Goal: Transaction & Acquisition: Purchase product/service

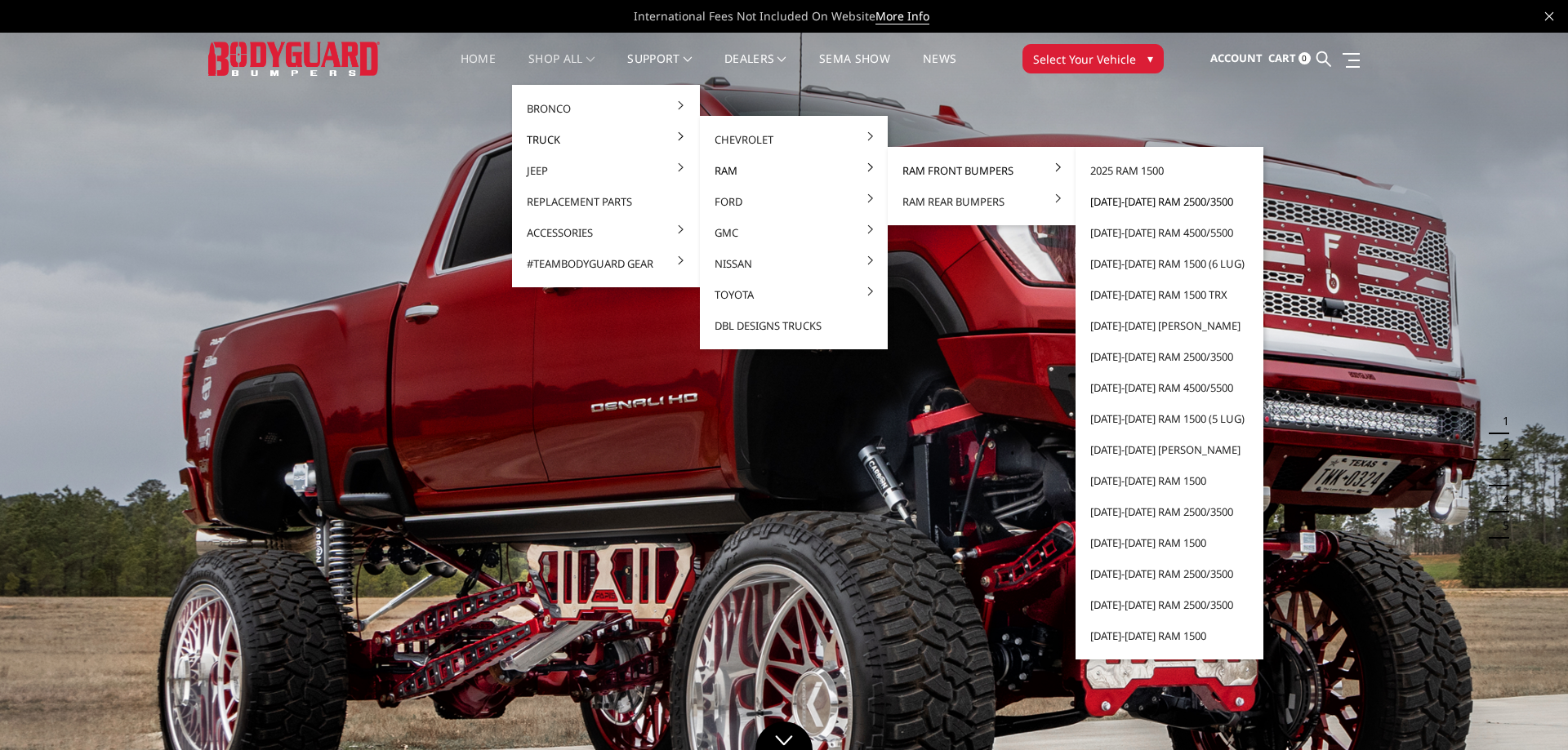
click at [1130, 204] on link "[DATE]-[DATE] Ram 2500/3500" at bounding box center [1169, 202] width 174 height 31
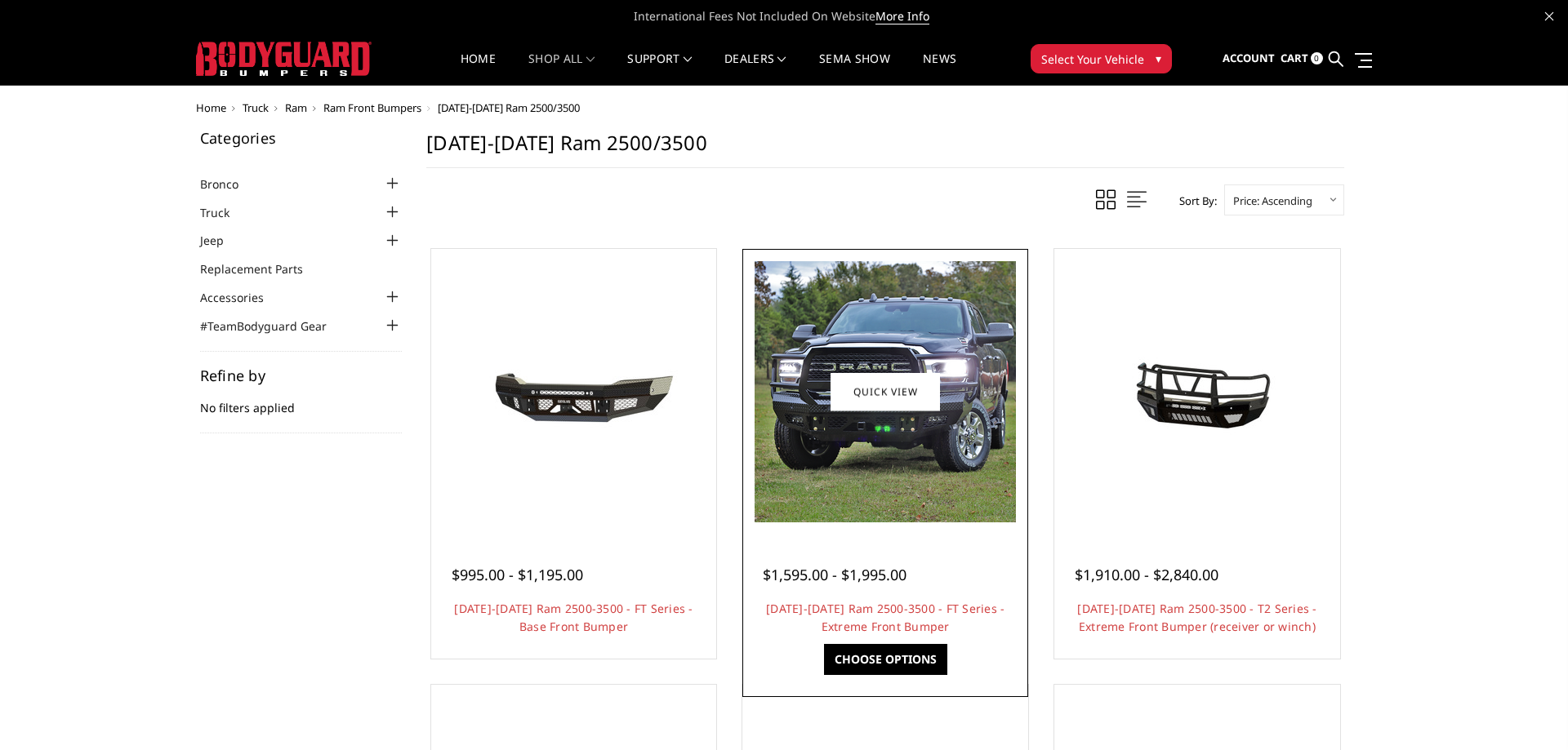
click at [861, 569] on span "$1,595.00 - $1,995.00" at bounding box center [835, 574] width 144 height 20
click at [877, 509] on img at bounding box center [885, 391] width 261 height 261
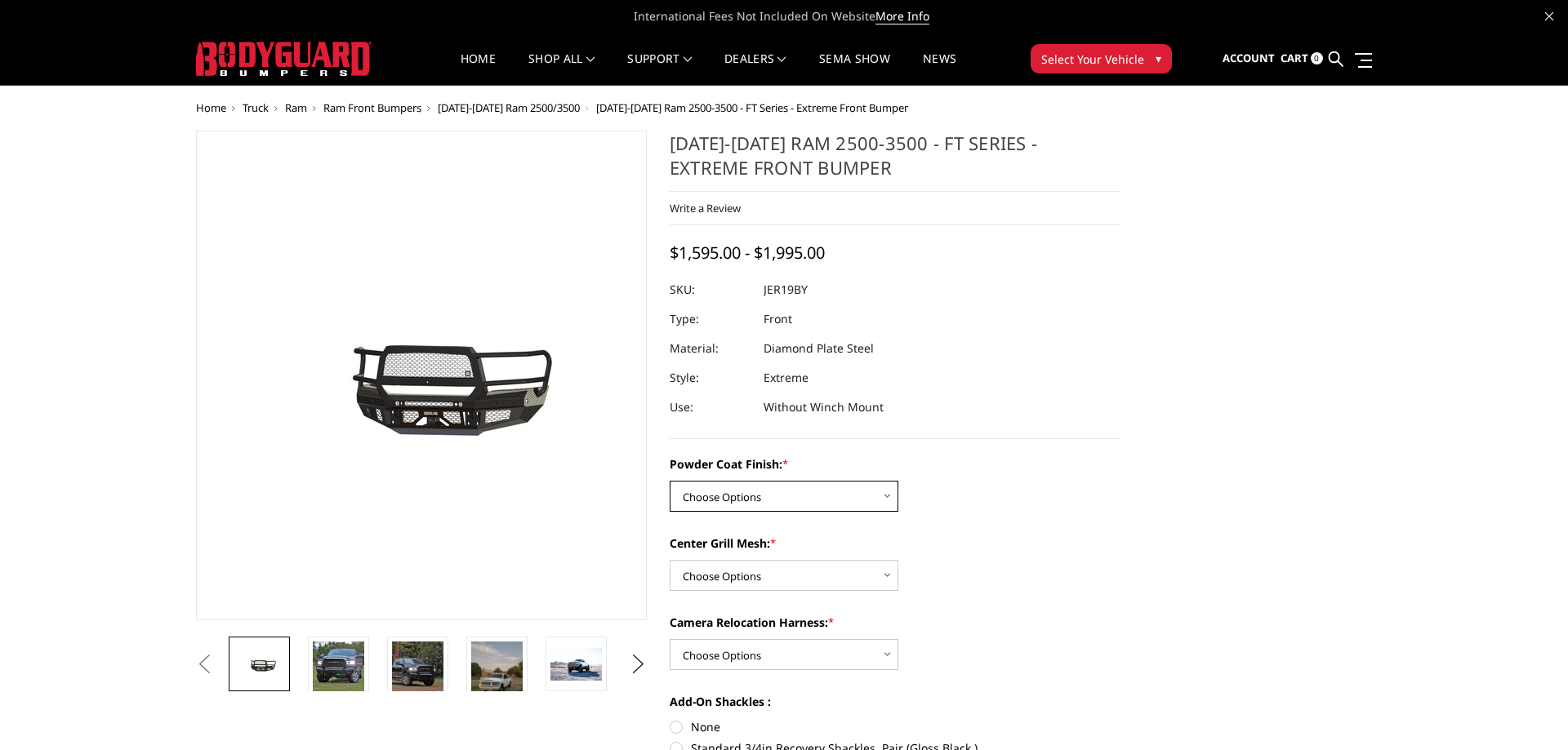
click at [670, 480] on select "Choose Options Bare Metal Gloss Black Powder Coat Textured Black Powder Coat" at bounding box center [784, 496] width 229 height 31
select select "3215"
click option "Gloss Black Powder Coat" at bounding box center [0, 0] width 0 height 0
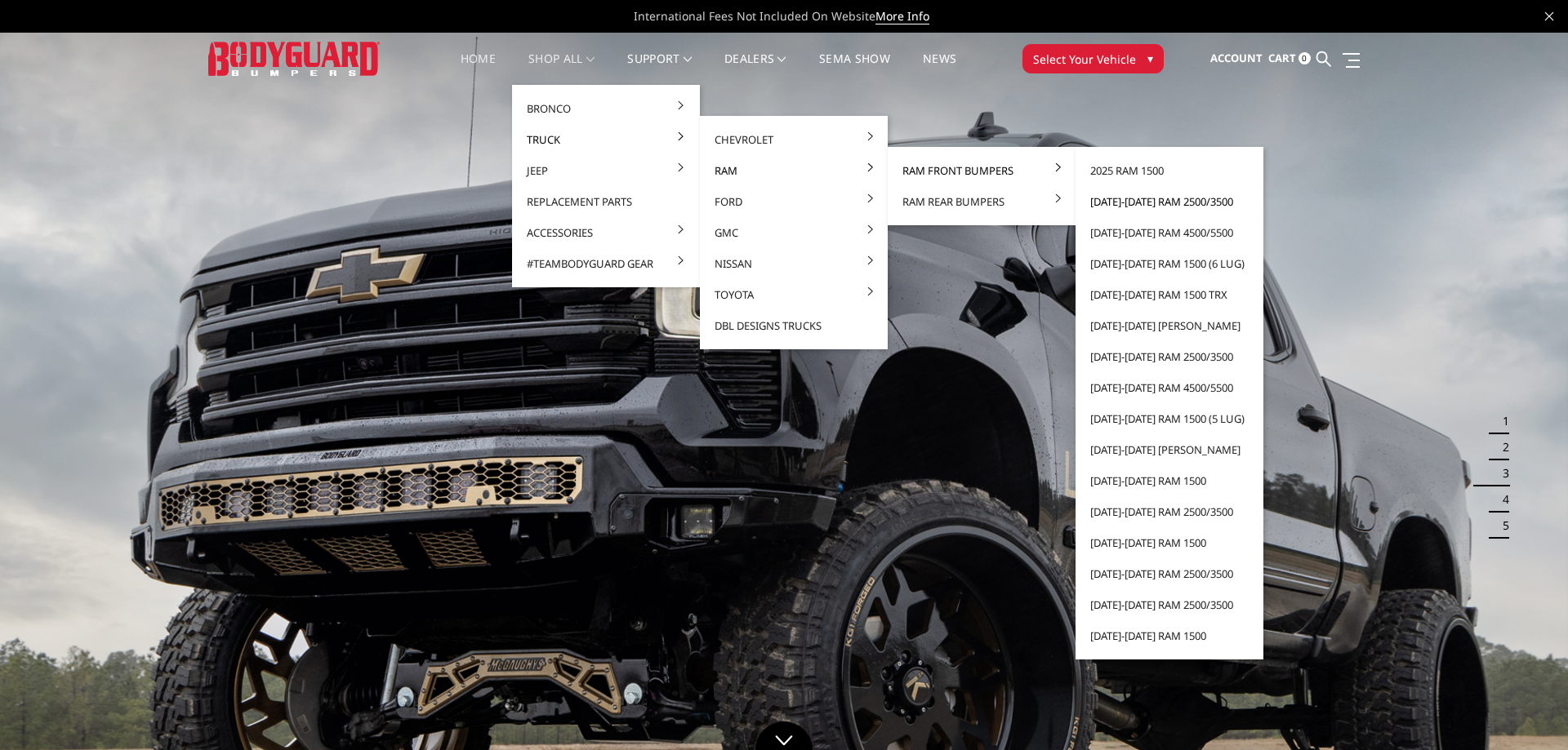
click at [1140, 206] on link "[DATE]-[DATE] Ram 2500/3500" at bounding box center [1169, 202] width 174 height 31
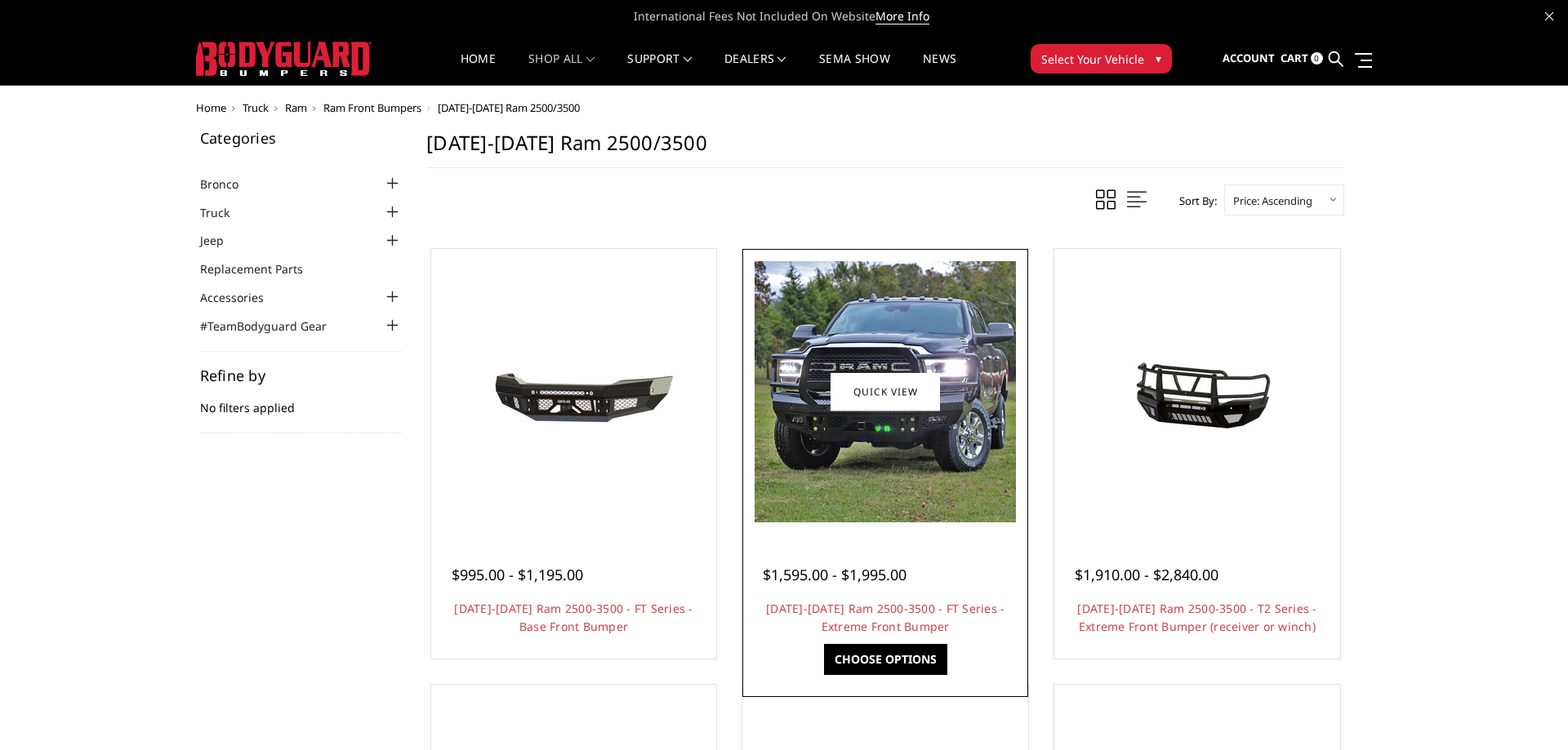
click at [888, 495] on img at bounding box center [885, 391] width 261 height 261
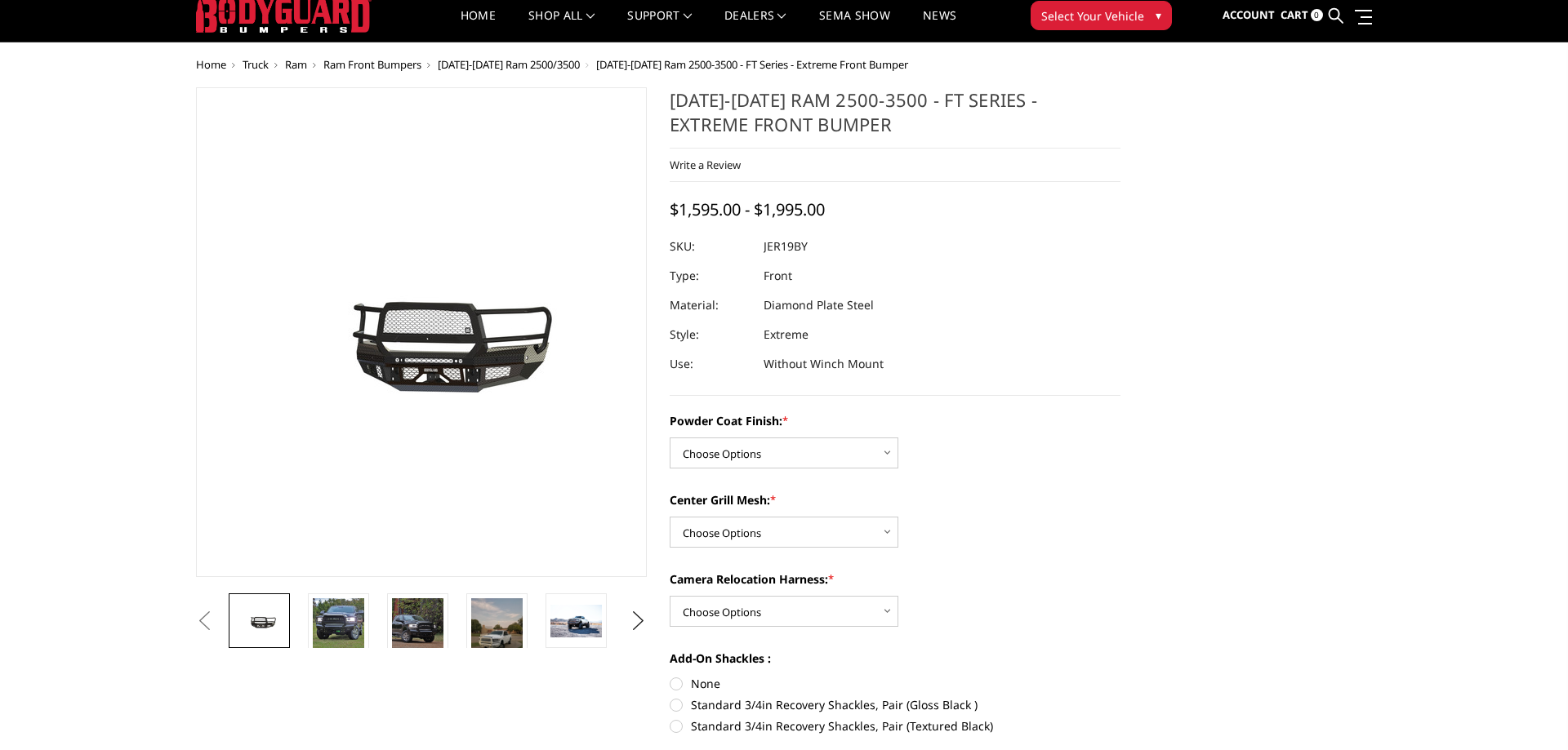
scroll to position [83, 0]
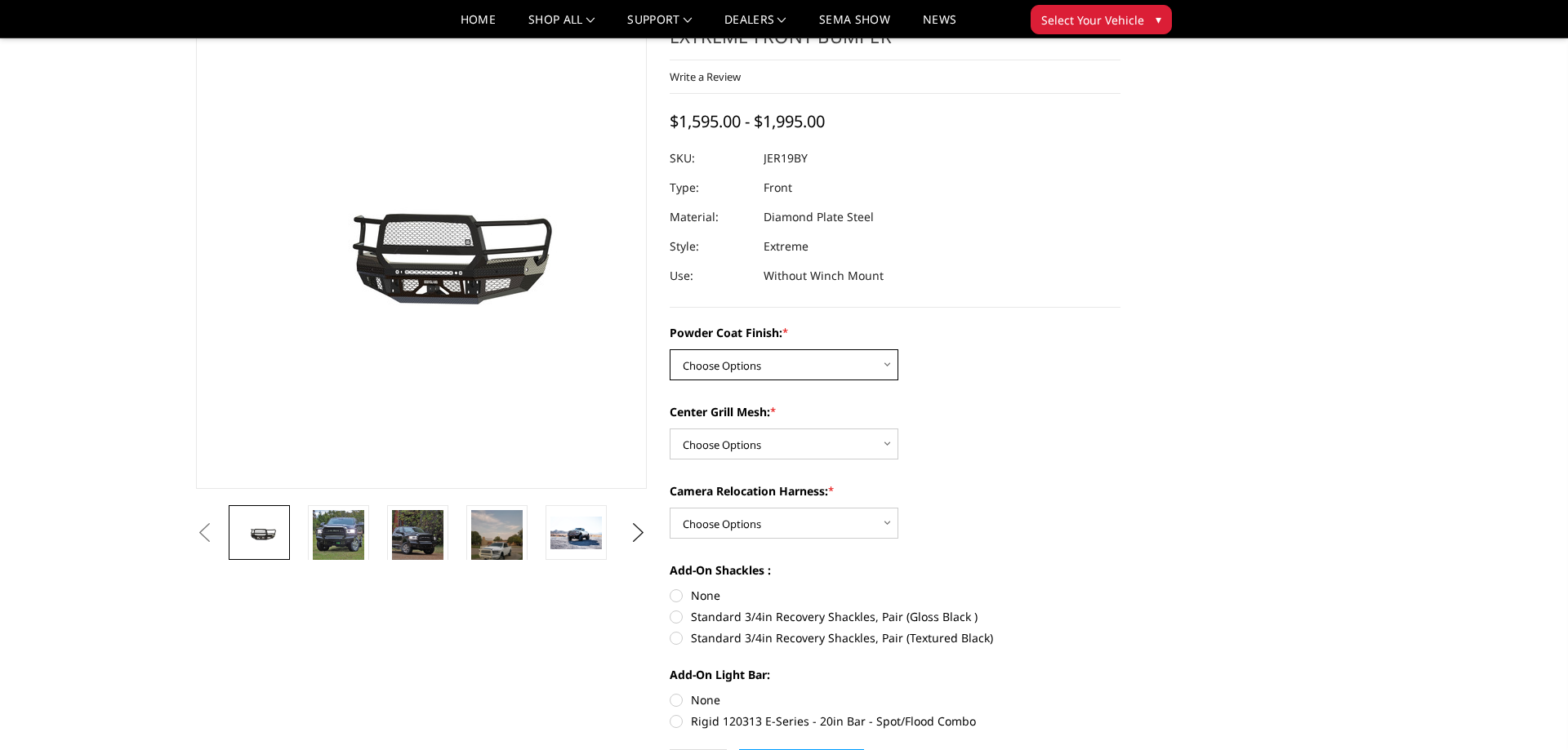
select select "3215"
click option "Gloss Black Powder Coat" at bounding box center [0, 0] width 0 height 0
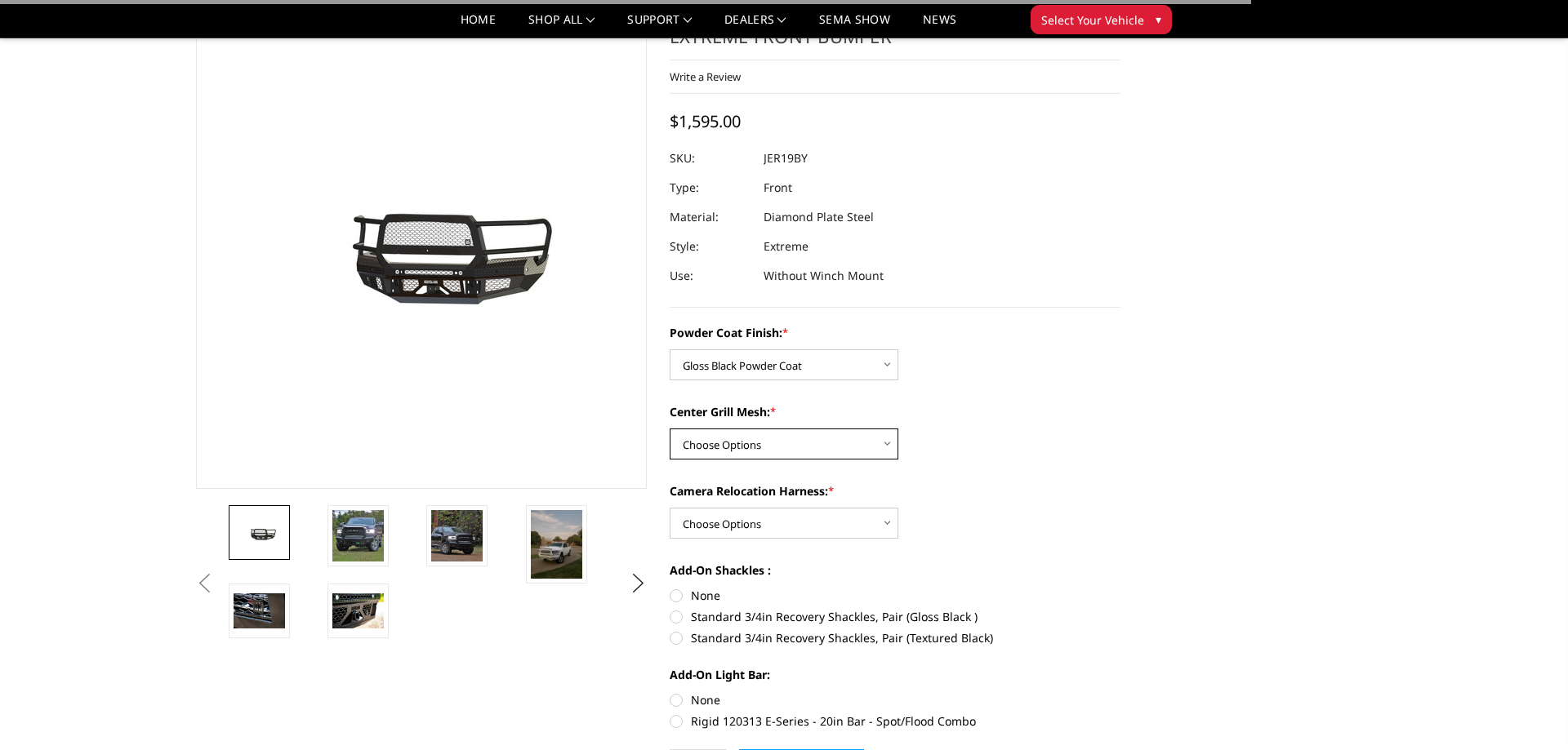
click at [670, 429] on select "Choose Options WITH Expanded Metal in Center Grill WITHOUT Expanded Metal in Ce…" at bounding box center [784, 444] width 229 height 31
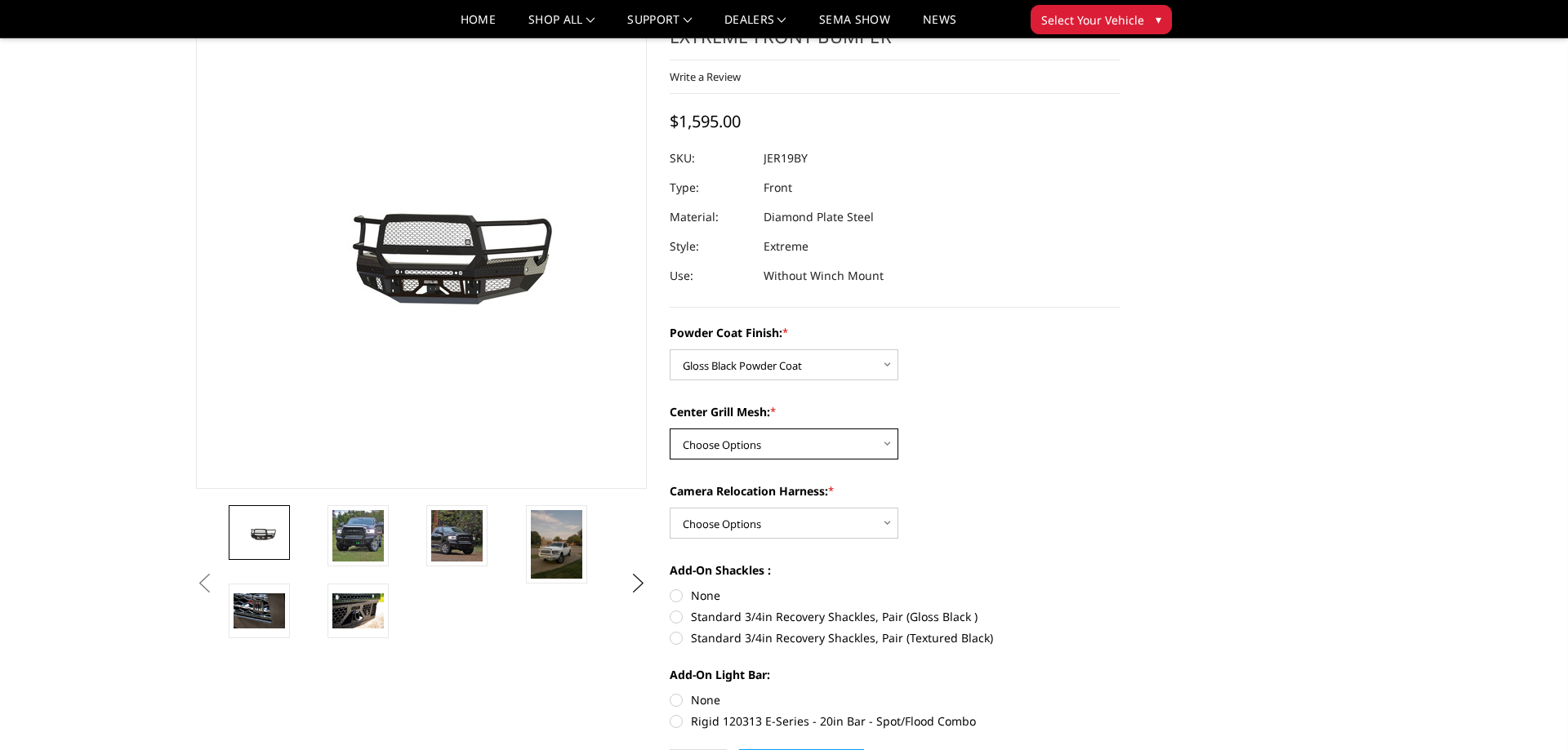
select select "3217"
click option "WITH Expanded Metal in Center Grill" at bounding box center [0, 0] width 0 height 0
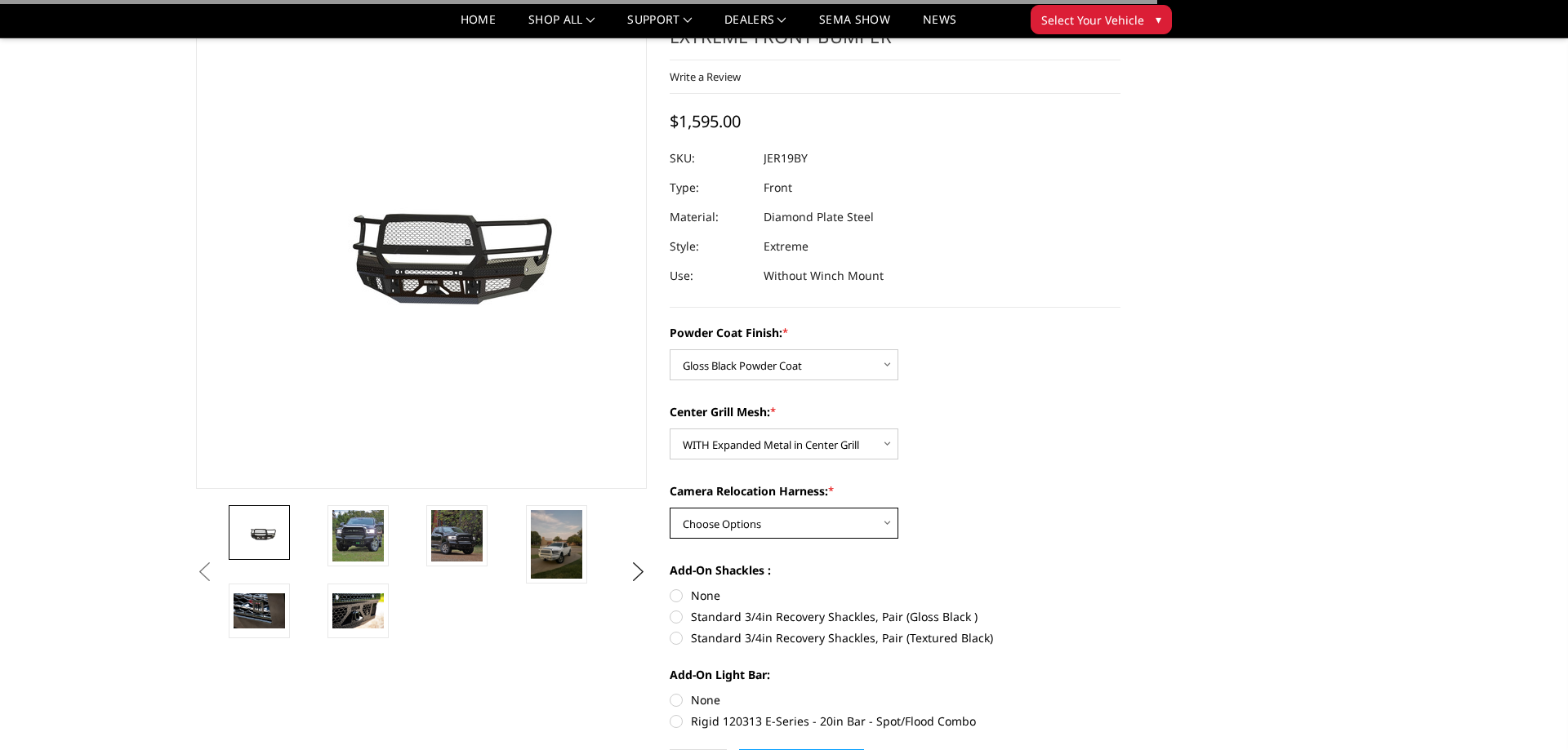
click at [670, 508] on select "Choose Options WITH Camera Relocation Harness WITHOUT Camera Relocation Harness" at bounding box center [784, 523] width 229 height 31
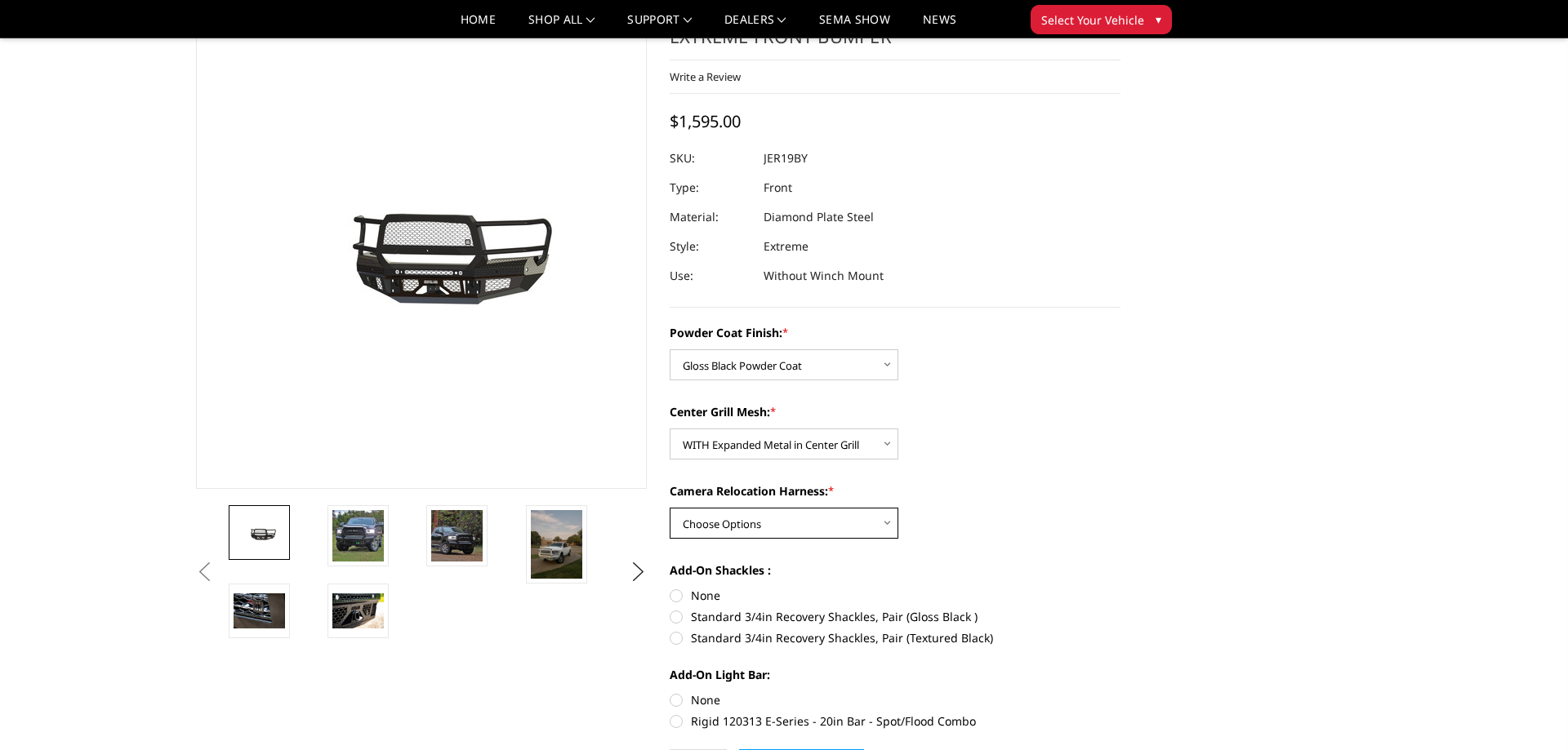
select select "3219"
click option "WITH Camera Relocation Harness" at bounding box center [0, 0] width 0 height 0
click at [680, 595] on label "None" at bounding box center [895, 595] width 451 height 17
click at [670, 588] on input "None" at bounding box center [670, 587] width 1 height 1
radio input "true"
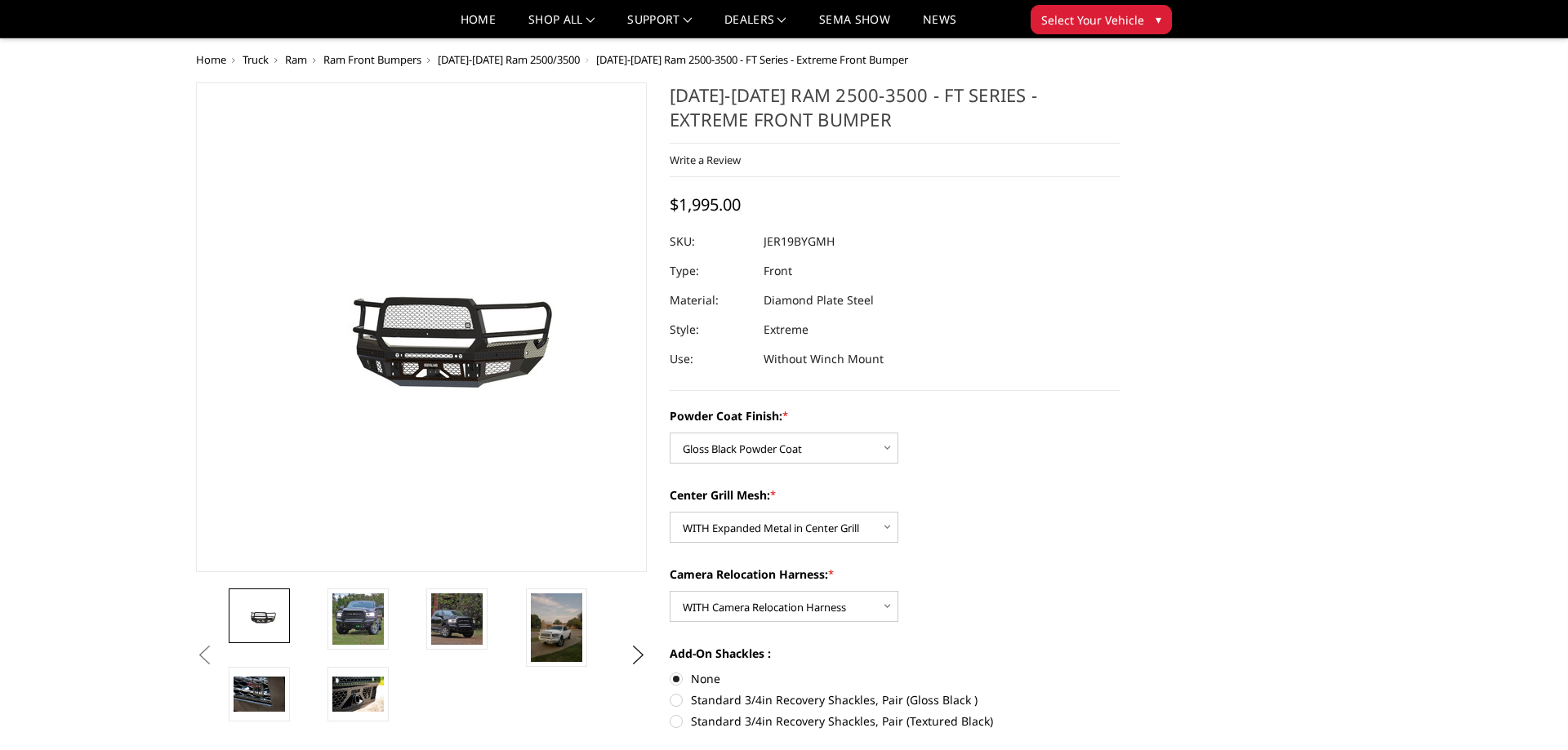
scroll to position [250, 0]
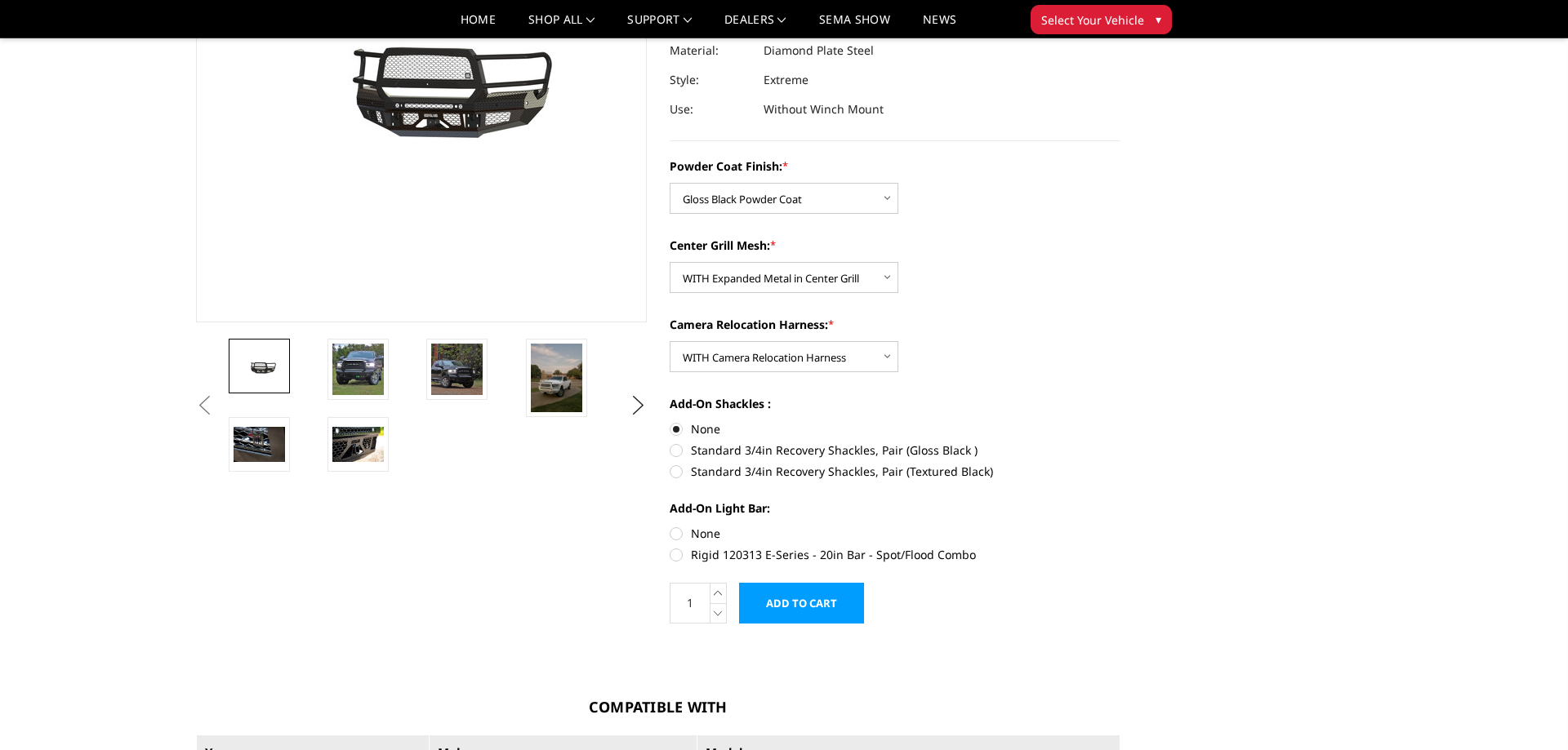
click at [677, 535] on label "None" at bounding box center [895, 533] width 451 height 17
click at [670, 526] on input "None" at bounding box center [670, 525] width 1 height 1
radio input "true"
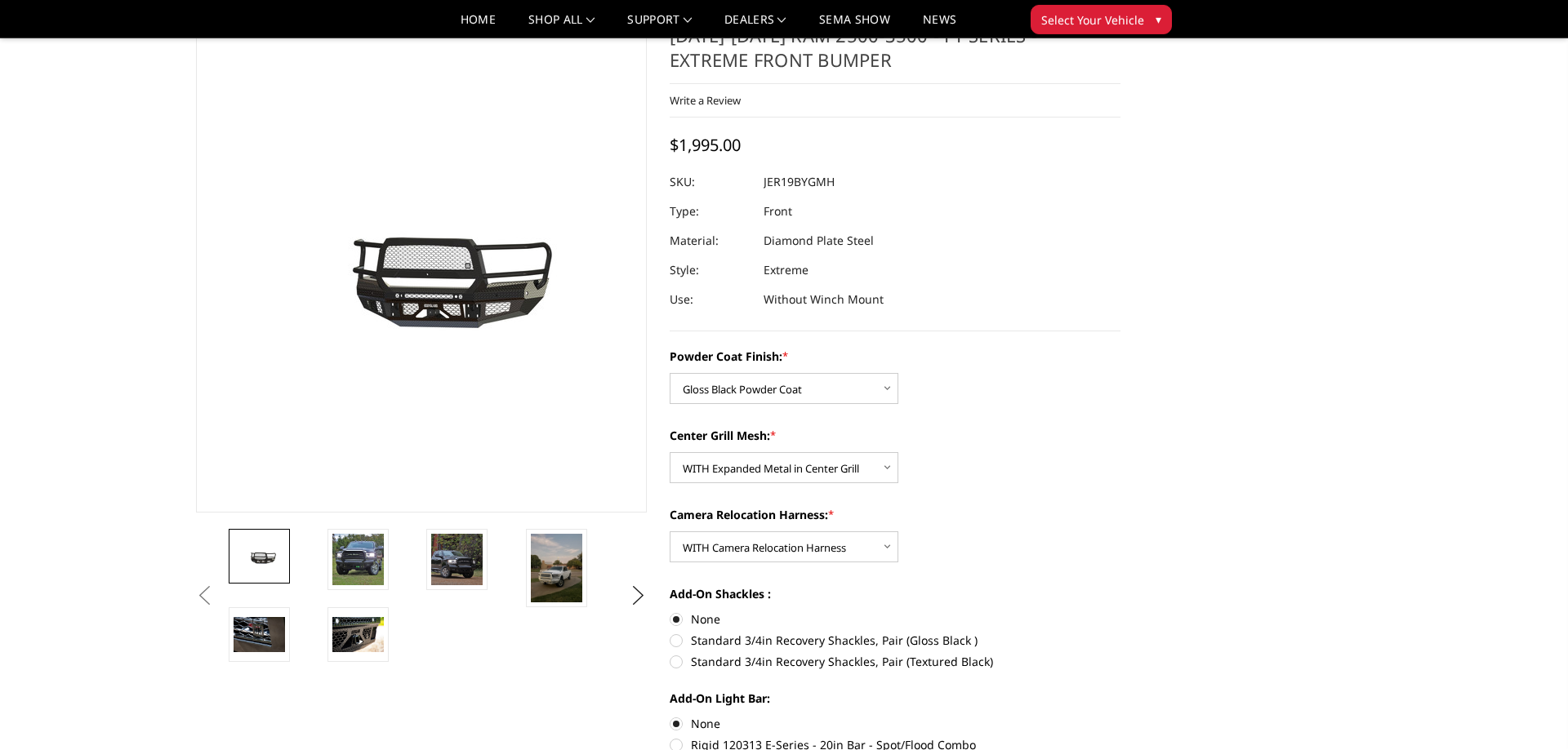
scroll to position [0, 0]
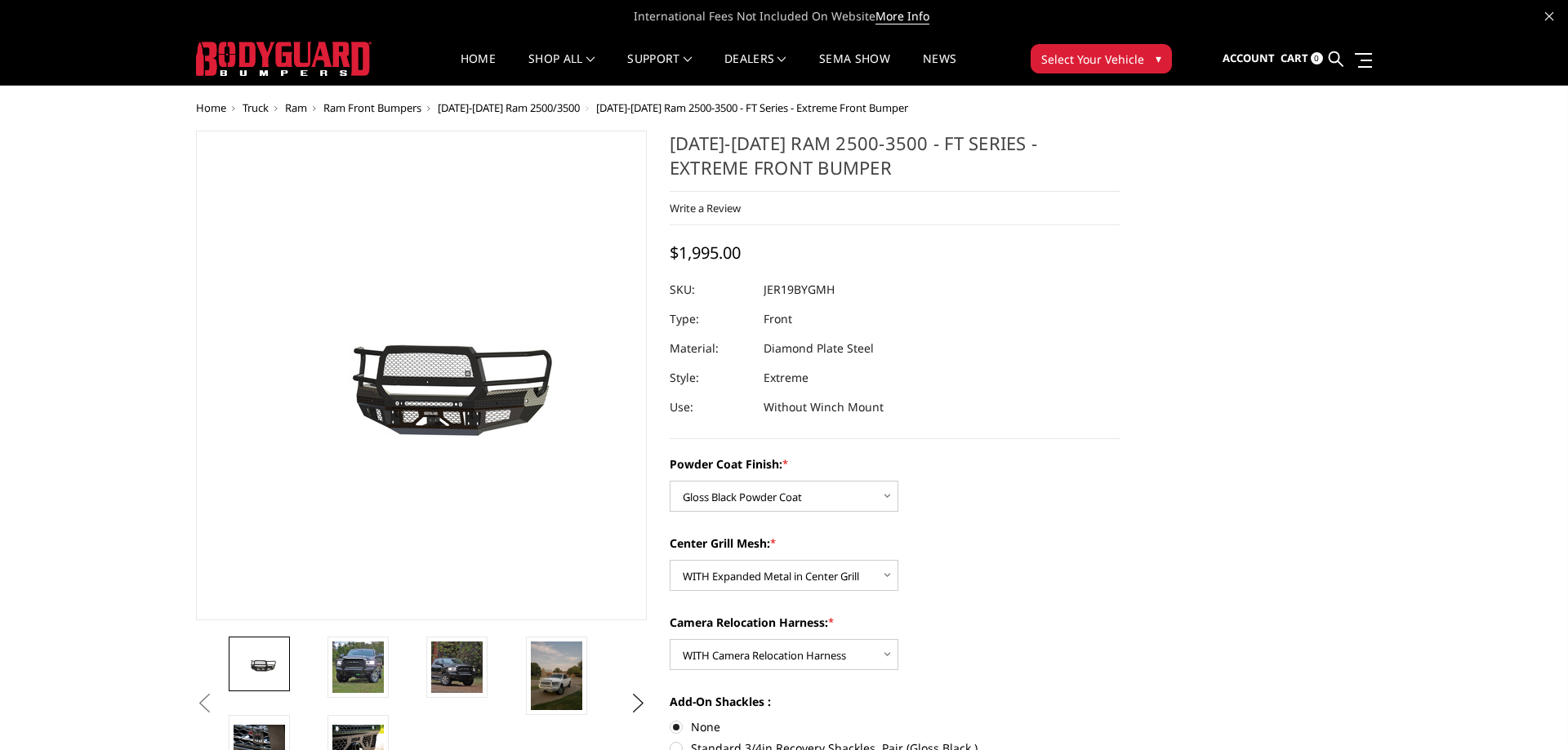
drag, startPoint x: 851, startPoint y: 291, endPoint x: 762, endPoint y: 293, distance: 89.0
click at [762, 293] on div at bounding box center [895, 289] width 451 height 30
drag, startPoint x: 762, startPoint y: 293, endPoint x: 855, endPoint y: 296, distance: 93.0
click at [855, 296] on div at bounding box center [895, 289] width 451 height 30
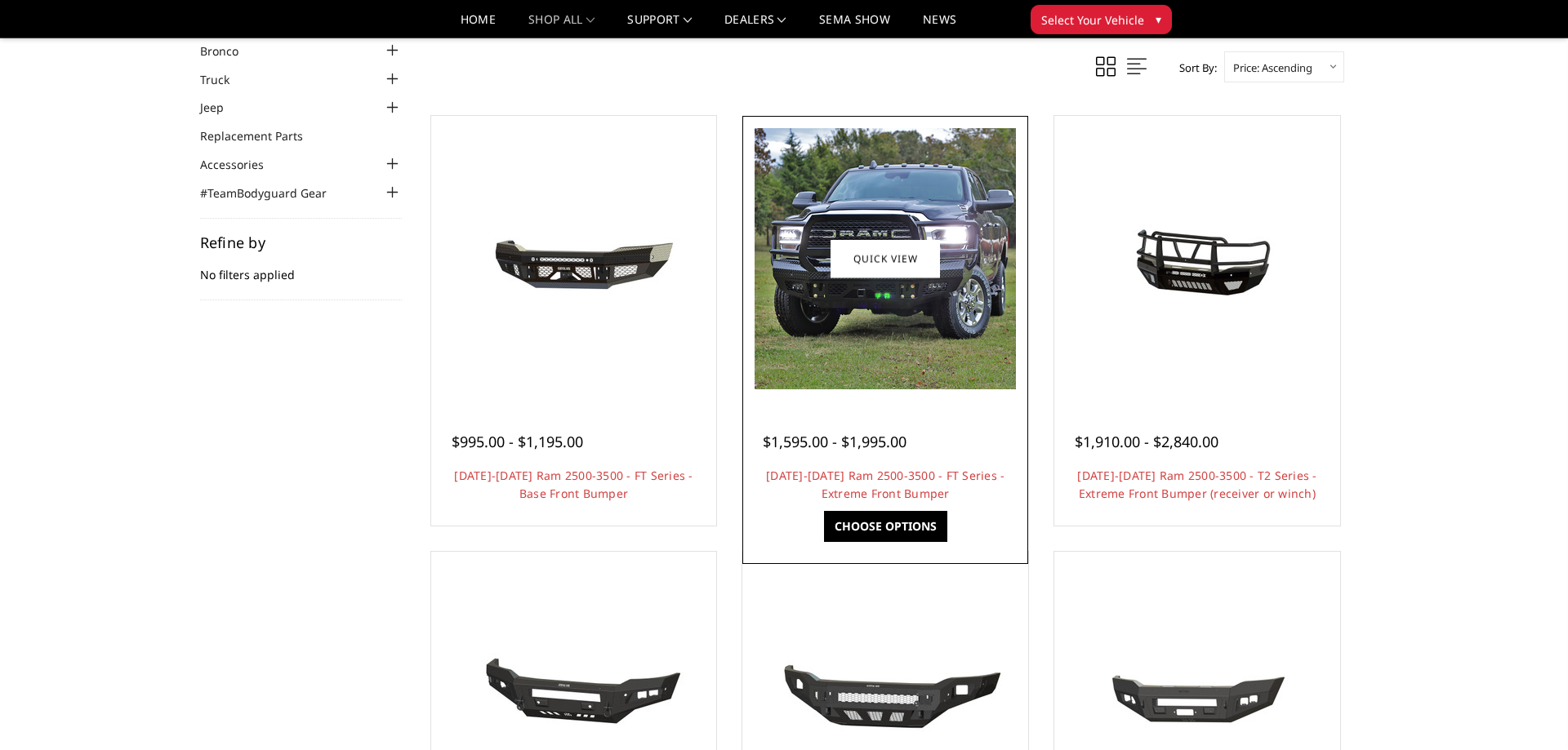
scroll to position [83, 0]
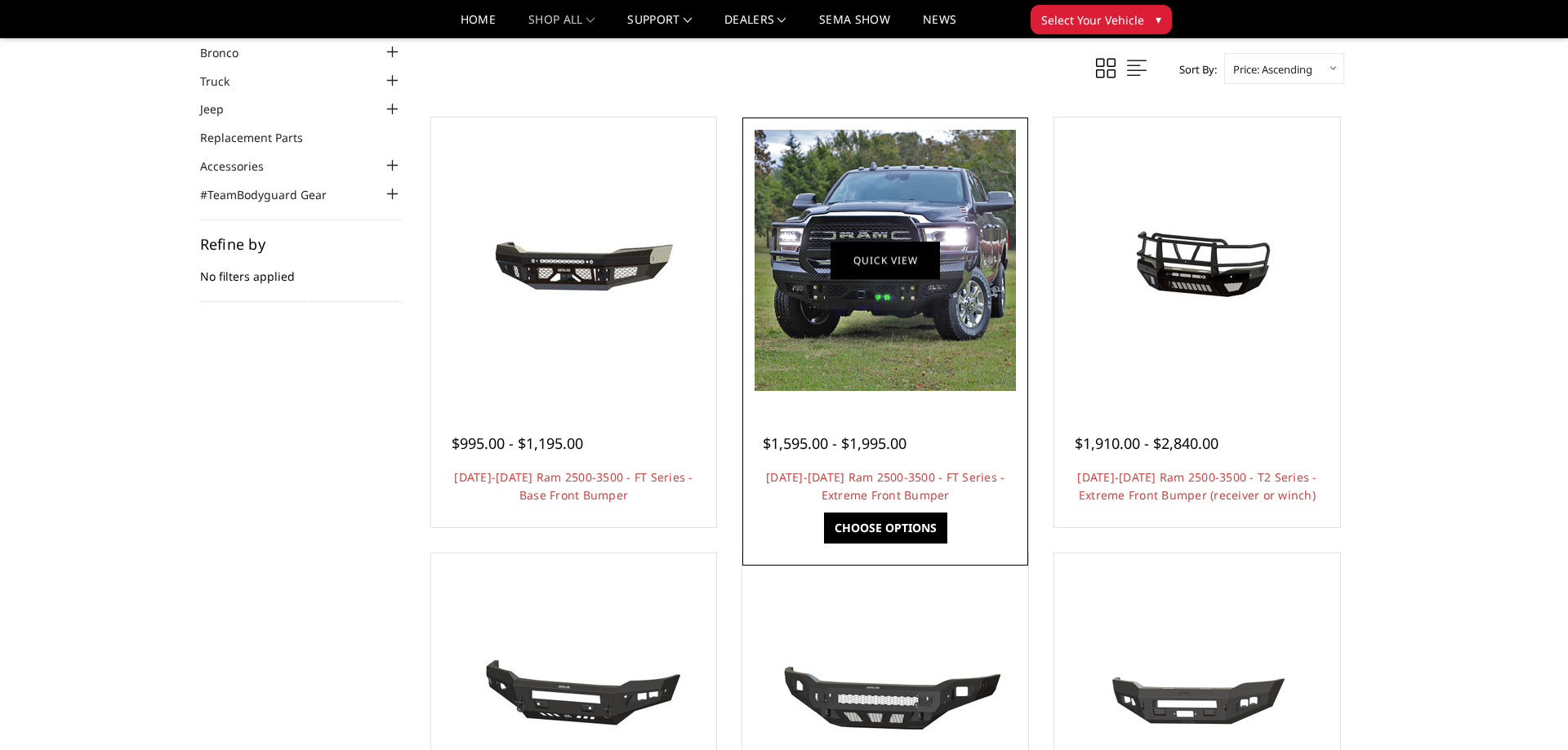
click at [928, 257] on link "Quick view" at bounding box center [885, 259] width 110 height 38
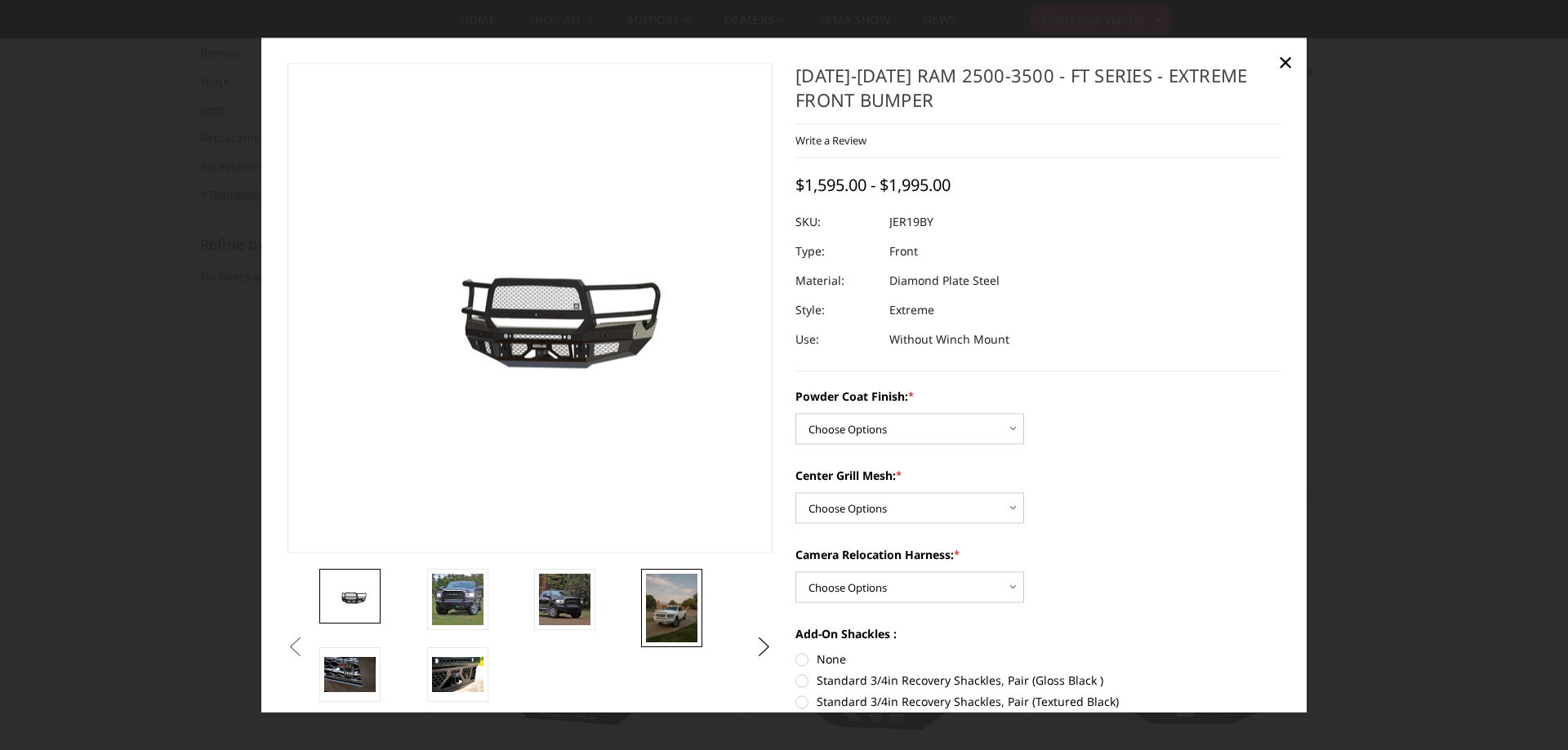
click at [668, 630] on img at bounding box center [671, 608] width 51 height 69
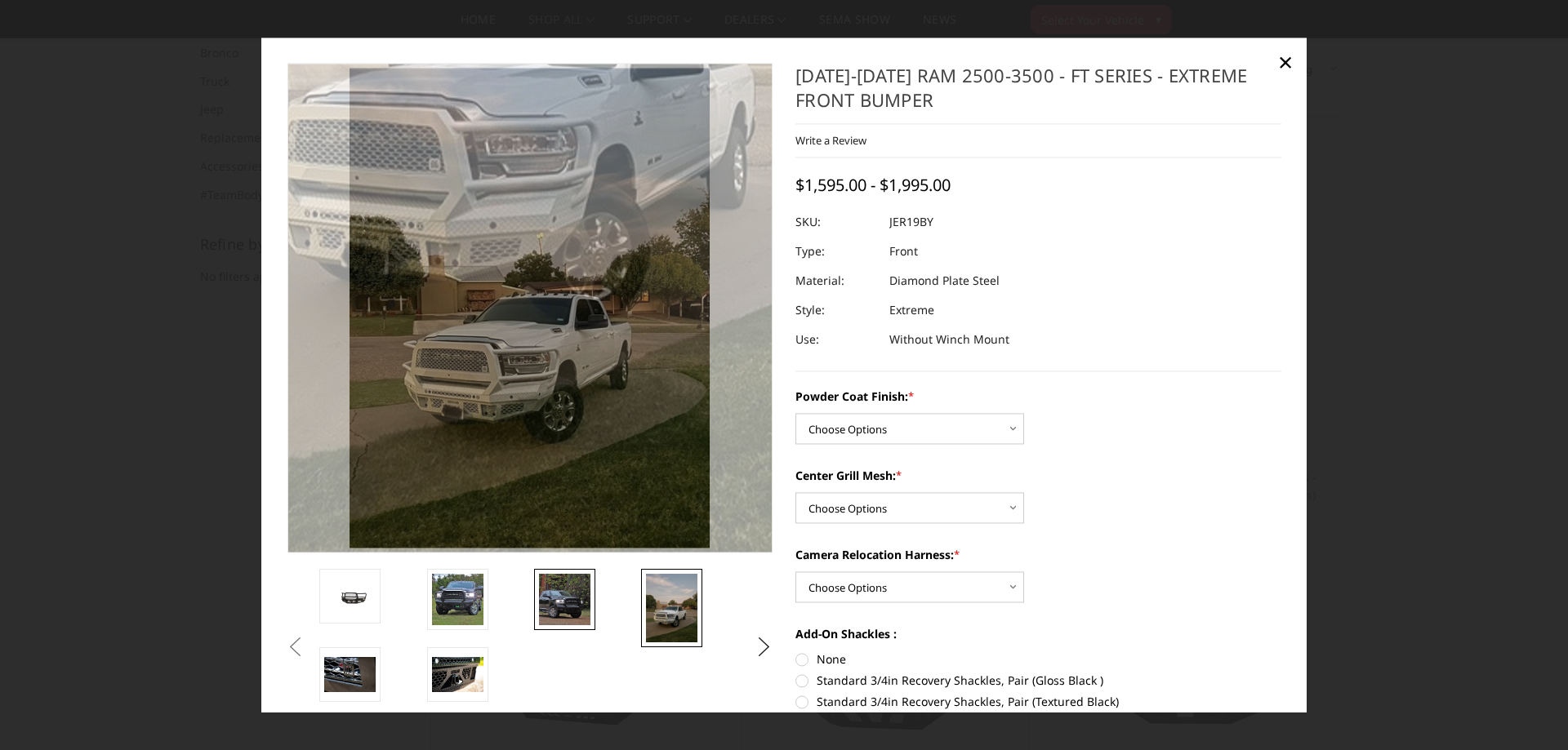
click at [565, 597] on img at bounding box center [565, 599] width 51 height 51
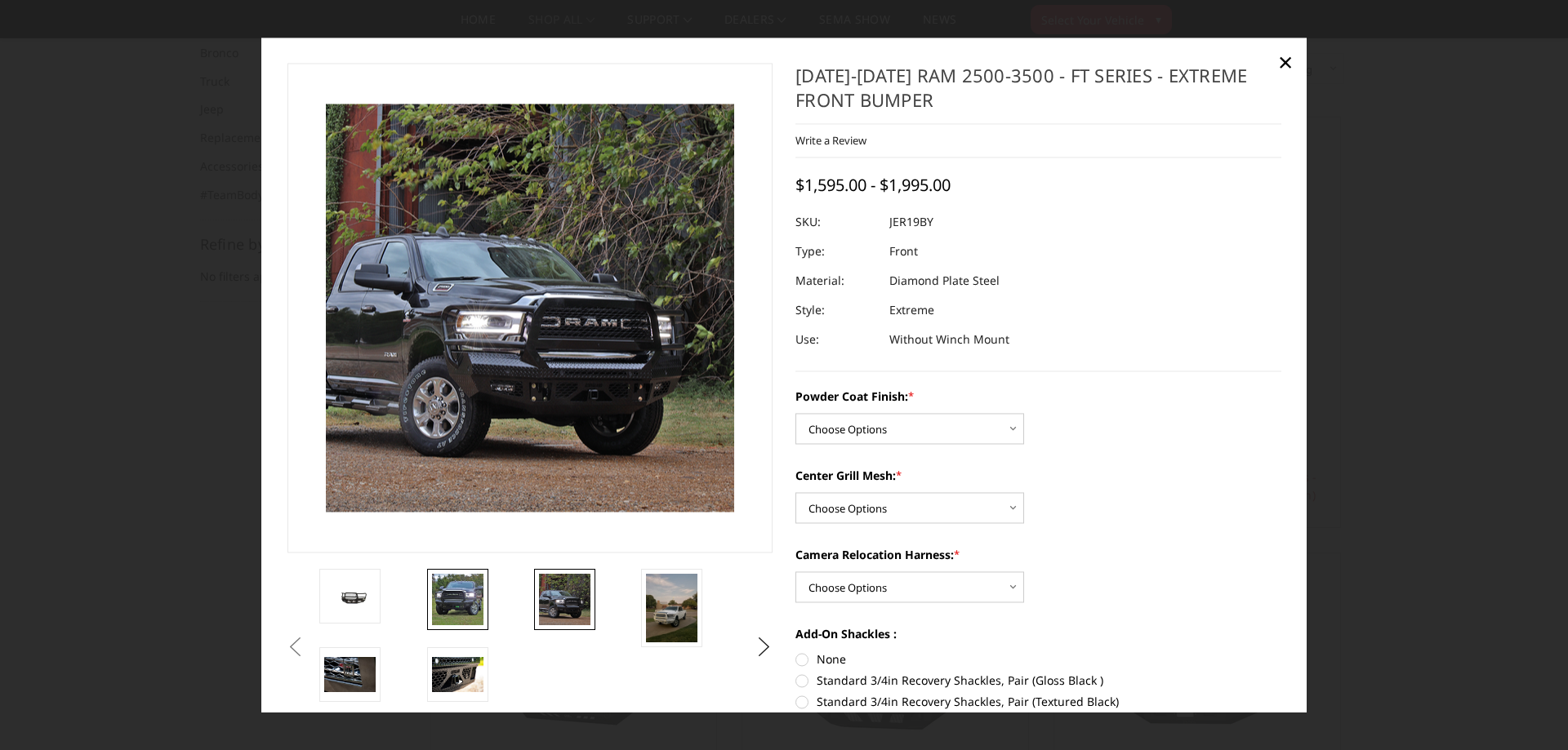
click at [467, 611] on img at bounding box center [458, 599] width 51 height 51
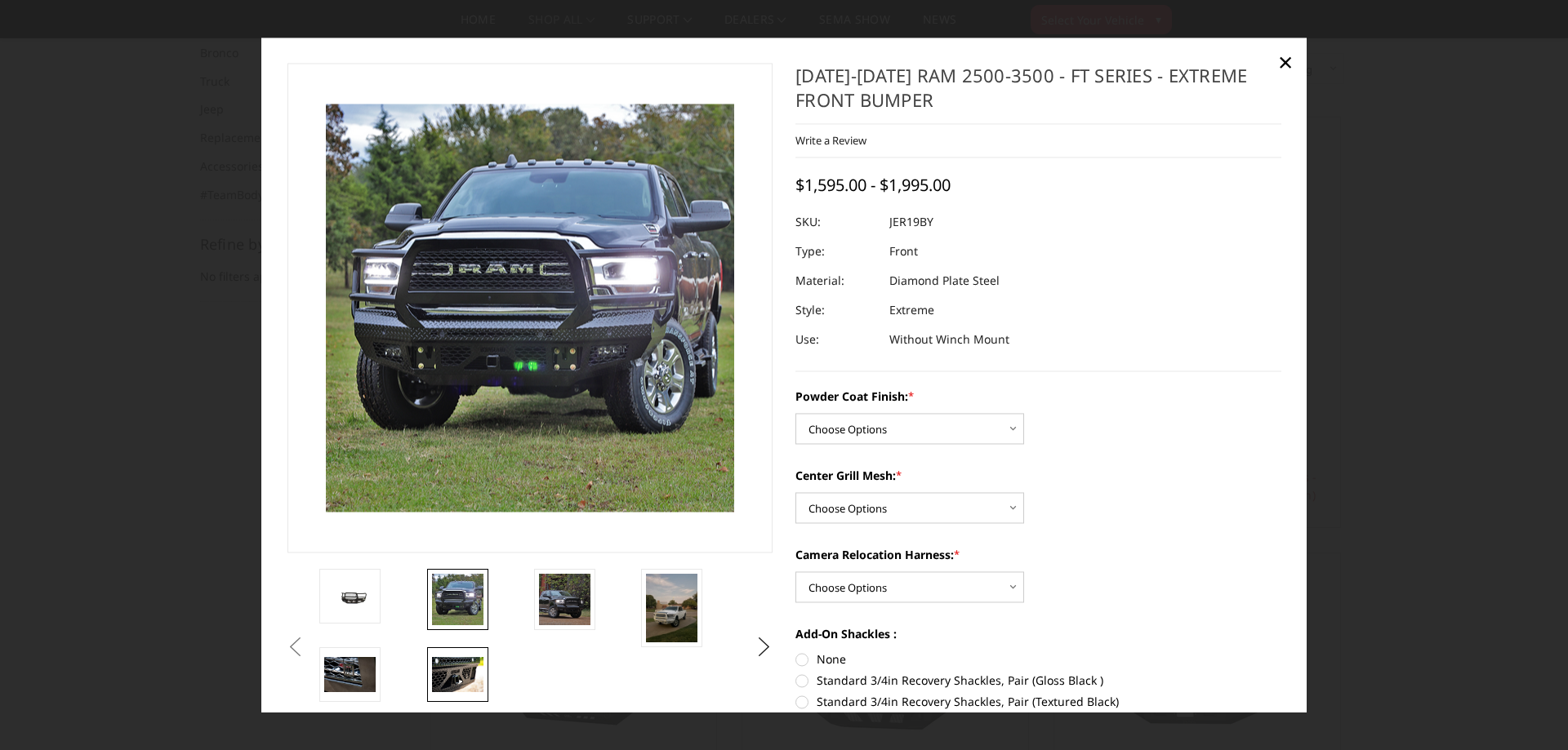
click at [450, 662] on img at bounding box center [458, 675] width 51 height 34
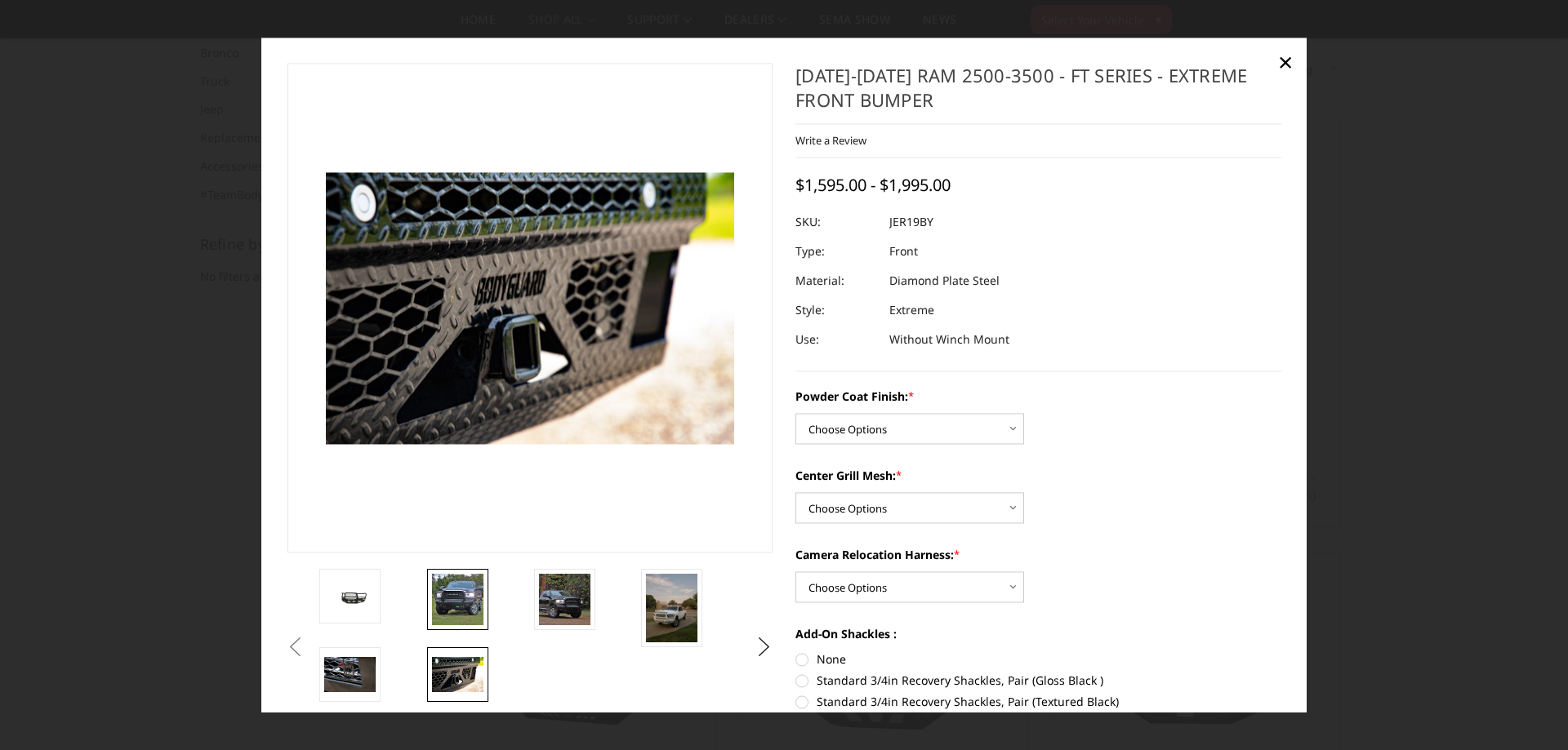
click at [459, 601] on img at bounding box center [458, 599] width 51 height 51
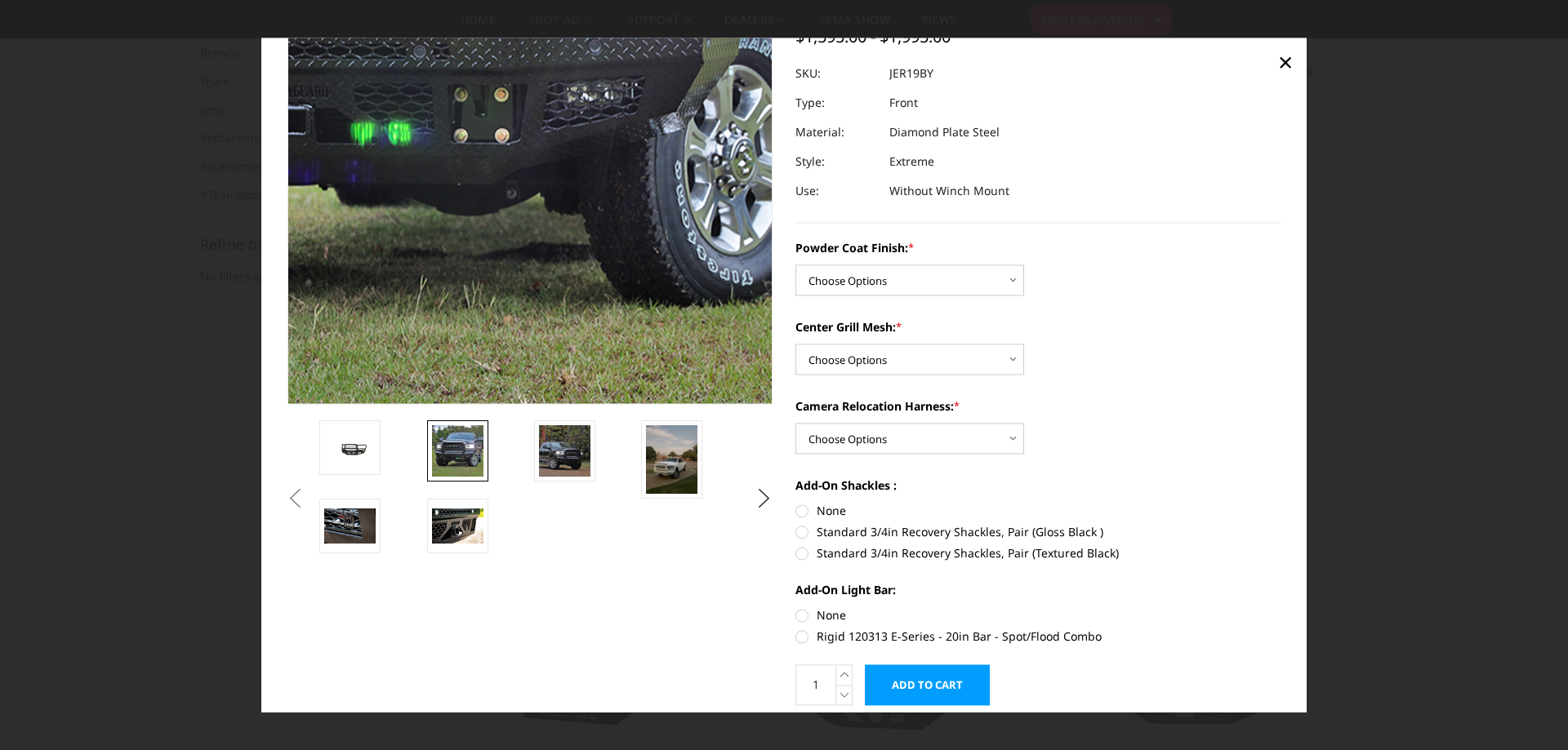
scroll to position [115, 0]
